Goal: Register for event/course

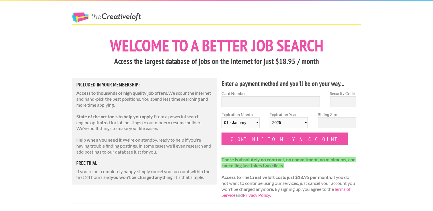
click at [217, 9] on div "The Creative Loft" at bounding box center [216, 13] width 299 height 24
click at [105, 17] on link "The Creative Loft" at bounding box center [106, 18] width 69 height 10
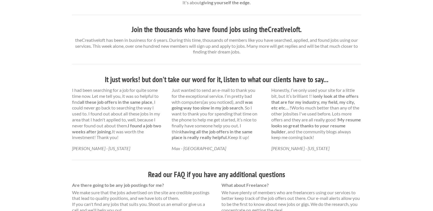
scroll to position [382, 0]
